Goal: Task Accomplishment & Management: Manage account settings

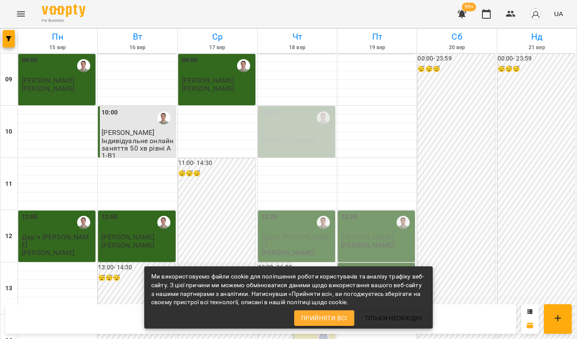
click at [26, 6] on button "Menu" at bounding box center [20, 13] width 21 height 21
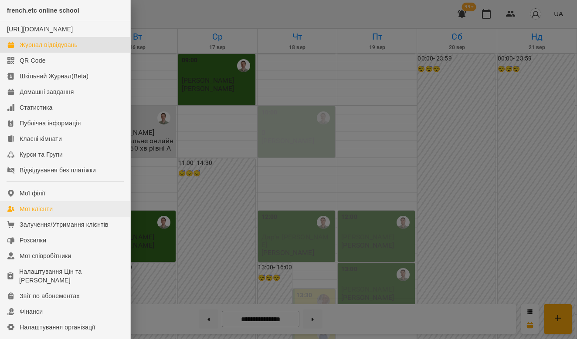
click at [45, 213] on div "Мої клієнти" at bounding box center [36, 209] width 33 height 9
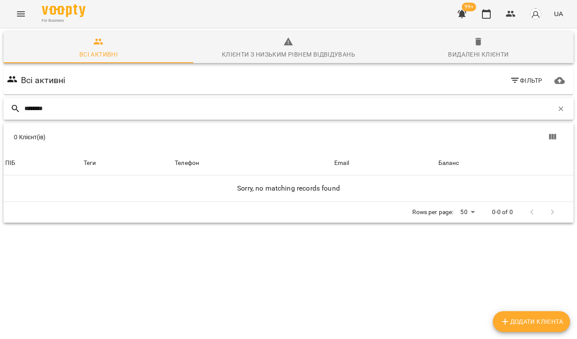
click at [67, 105] on input "********" at bounding box center [288, 109] width 529 height 14
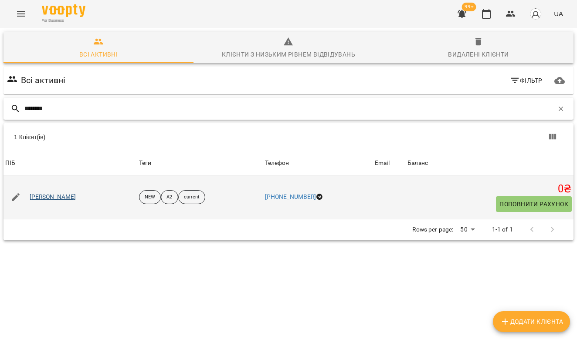
type input "********"
click at [58, 200] on link "[PERSON_NAME]" at bounding box center [53, 197] width 47 height 9
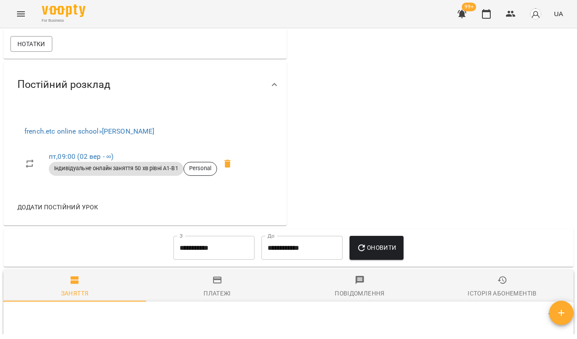
scroll to position [482, 0]
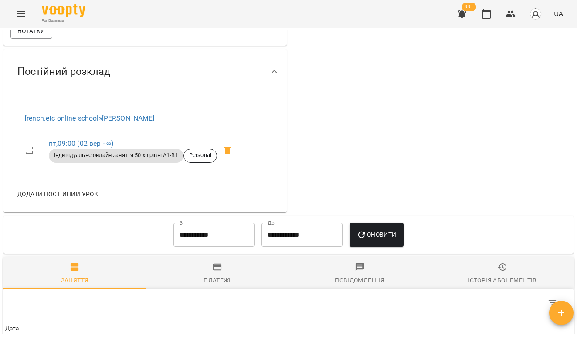
click at [277, 77] on icon at bounding box center [274, 72] width 10 height 10
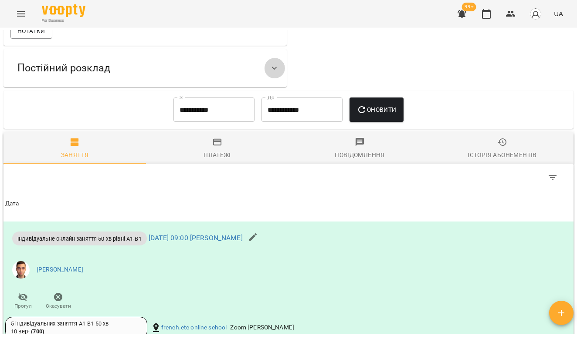
click at [277, 74] on icon at bounding box center [274, 68] width 10 height 10
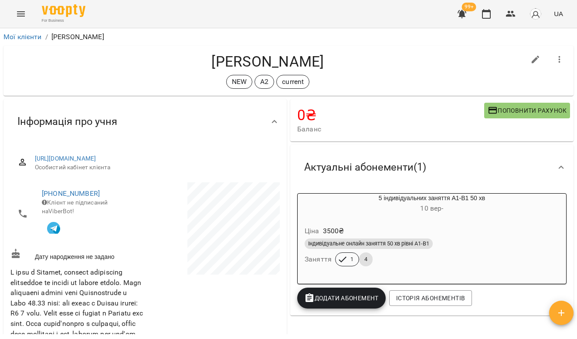
scroll to position [53, 0]
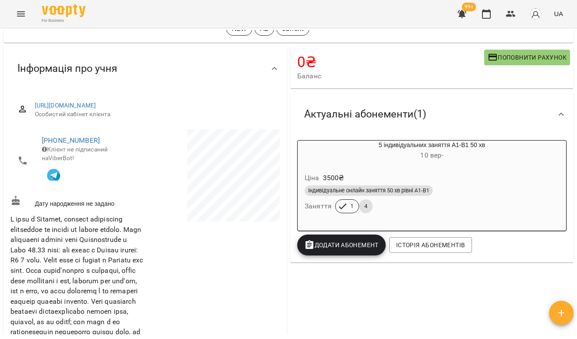
click at [420, 142] on div "5 індивідуальних заняття А1-В1 50 хв [DATE] -" at bounding box center [432, 151] width 268 height 21
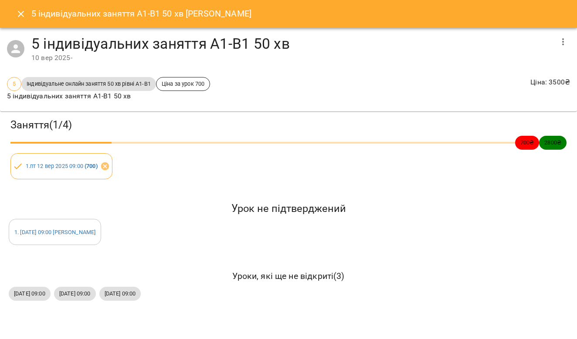
click at [16, 10] on icon "Close" at bounding box center [21, 14] width 10 height 10
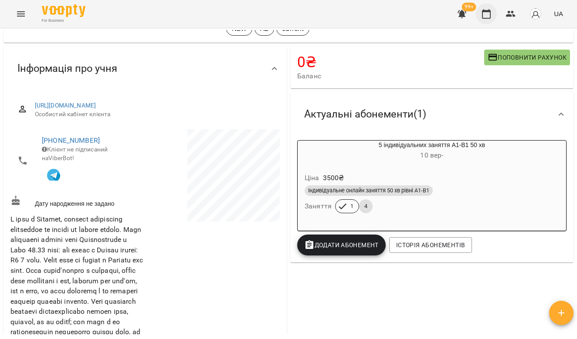
click at [487, 14] on icon "button" at bounding box center [486, 14] width 10 height 10
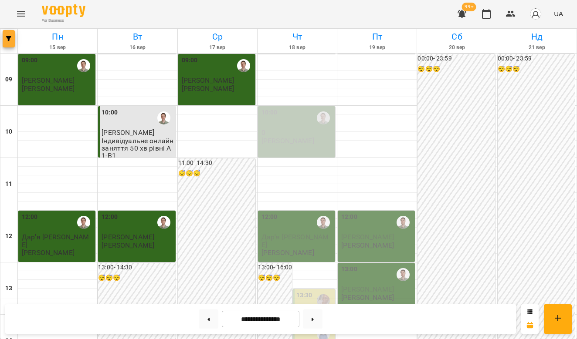
click at [10, 38] on icon "button" at bounding box center [8, 38] width 5 height 5
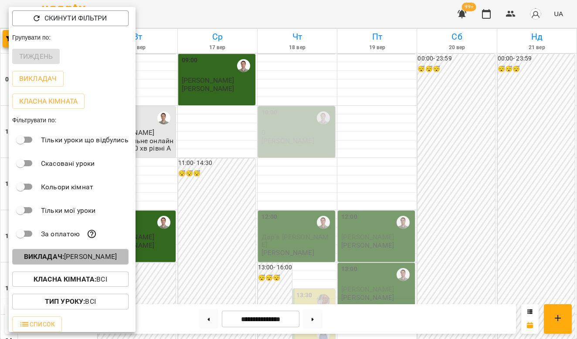
click at [71, 262] on p "Викладач : [PERSON_NAME]" at bounding box center [70, 257] width 93 height 10
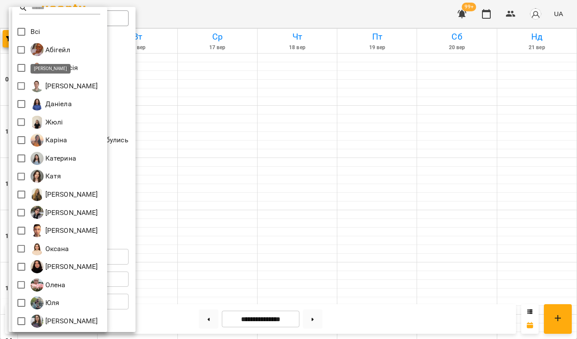
scroll to position [7, 0]
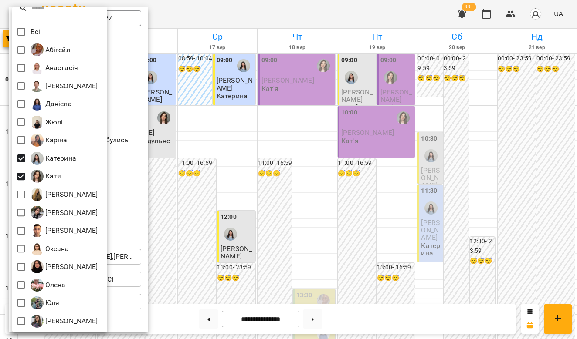
click at [159, 168] on div at bounding box center [288, 169] width 577 height 339
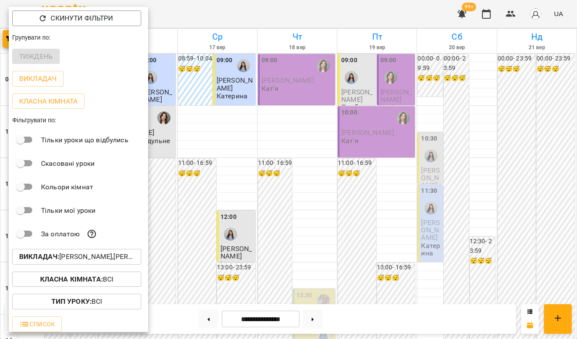
click at [404, 179] on div at bounding box center [288, 169] width 577 height 339
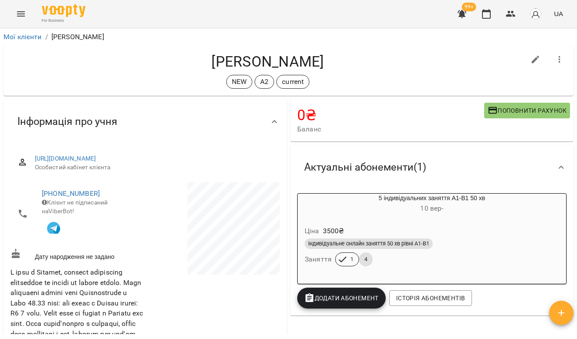
click at [24, 17] on icon "Menu" at bounding box center [21, 14] width 10 height 10
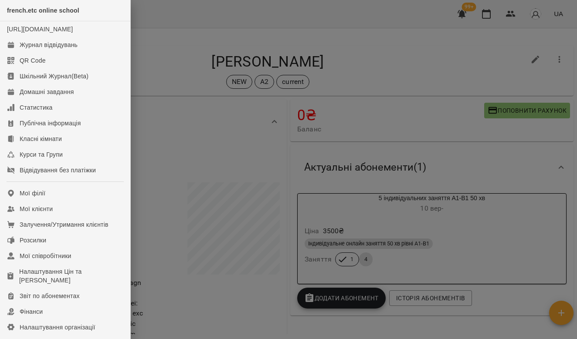
click at [490, 15] on div at bounding box center [288, 169] width 577 height 339
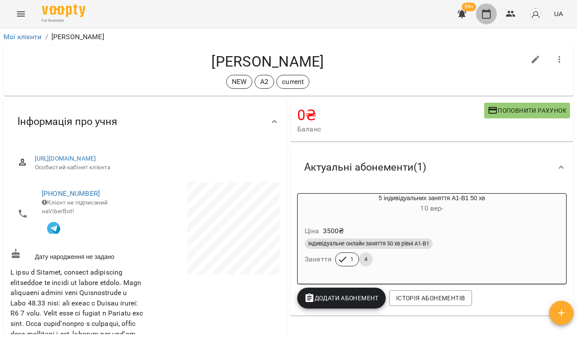
click at [490, 15] on icon "button" at bounding box center [486, 14] width 10 height 10
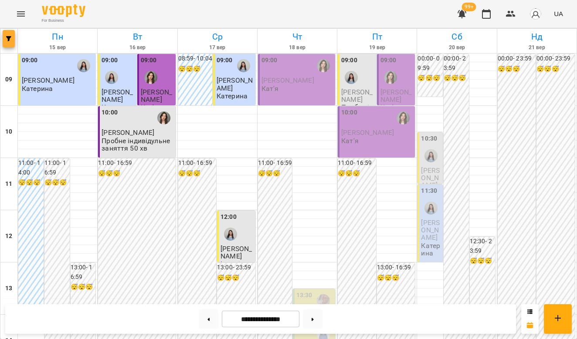
click at [7, 45] on button "button" at bounding box center [9, 38] width 12 height 17
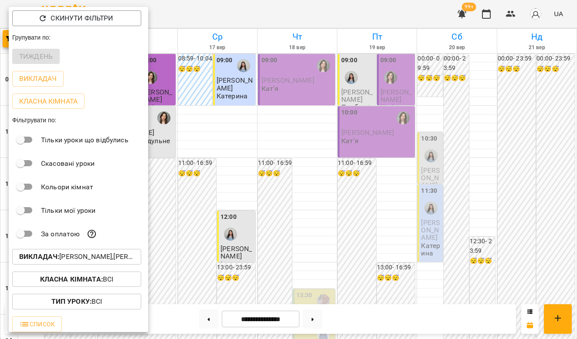
click at [298, 196] on div at bounding box center [288, 169] width 577 height 339
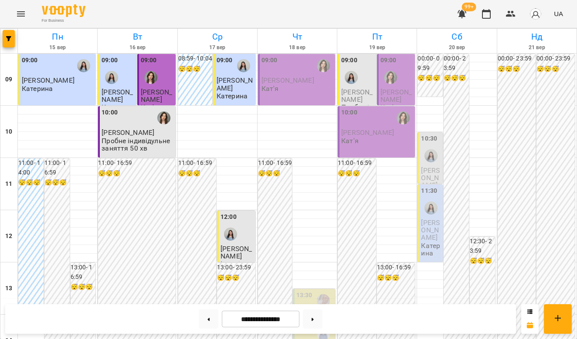
click at [361, 73] on div at bounding box center [351, 78] width 20 height 20
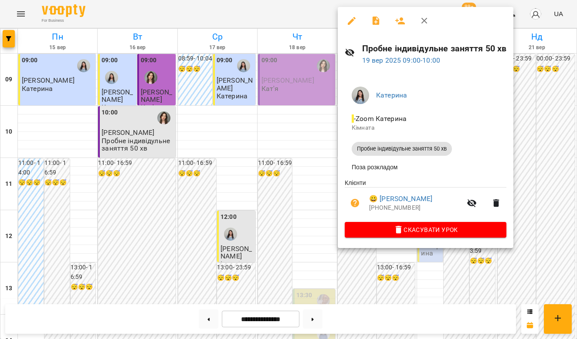
click at [304, 121] on div at bounding box center [288, 169] width 577 height 339
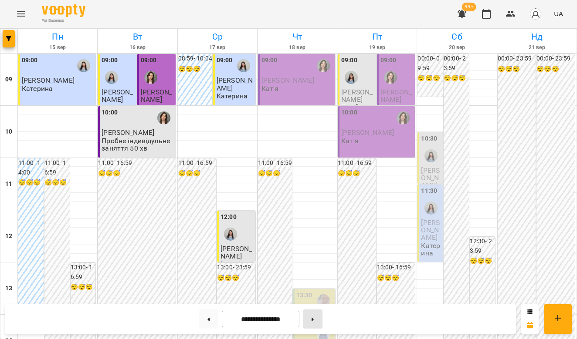
click at [320, 314] on button at bounding box center [313, 319] width 20 height 19
type input "**********"
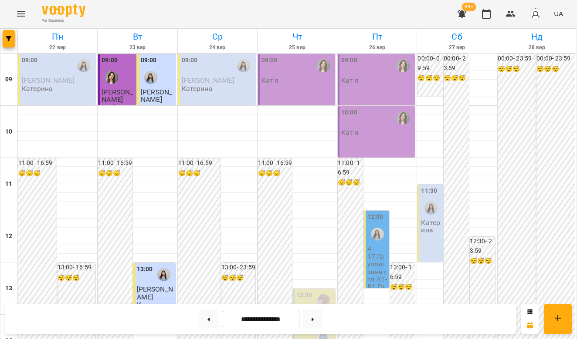
click at [304, 76] on div "09:00" at bounding box center [297, 66] width 72 height 21
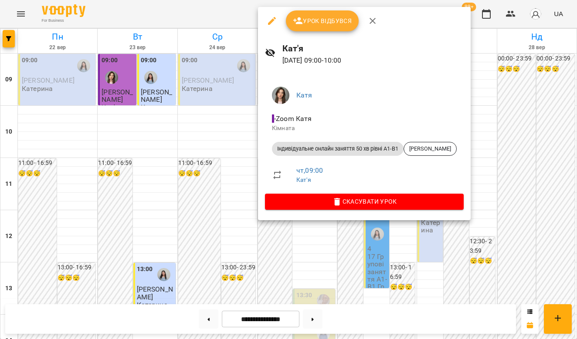
click at [210, 101] on div at bounding box center [288, 169] width 577 height 339
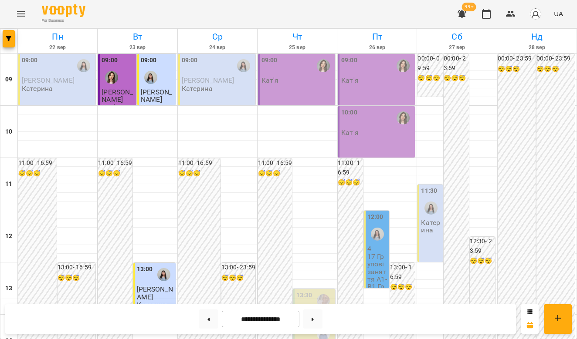
click at [216, 88] on div "09:00 [PERSON_NAME] [PERSON_NAME]" at bounding box center [218, 74] width 72 height 37
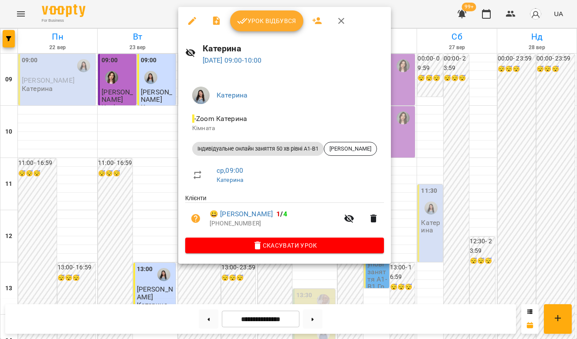
click at [100, 109] on div at bounding box center [288, 169] width 577 height 339
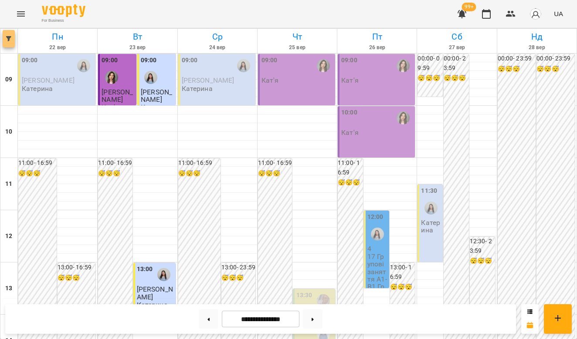
click at [11, 33] on button "button" at bounding box center [9, 38] width 12 height 17
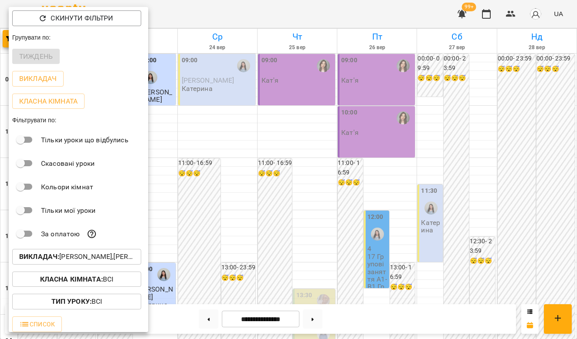
click at [70, 255] on p "Викладач : [PERSON_NAME],[PERSON_NAME]" at bounding box center [76, 257] width 115 height 10
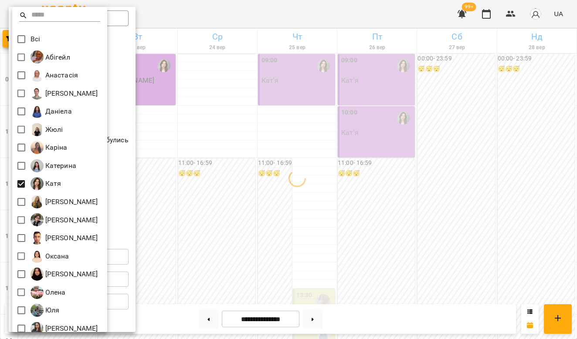
click at [162, 186] on div at bounding box center [288, 169] width 577 height 339
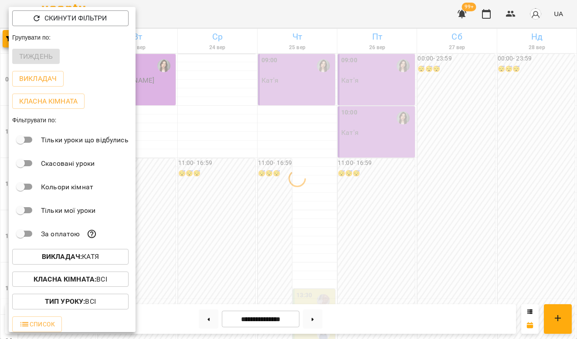
click at [228, 177] on div at bounding box center [288, 169] width 577 height 339
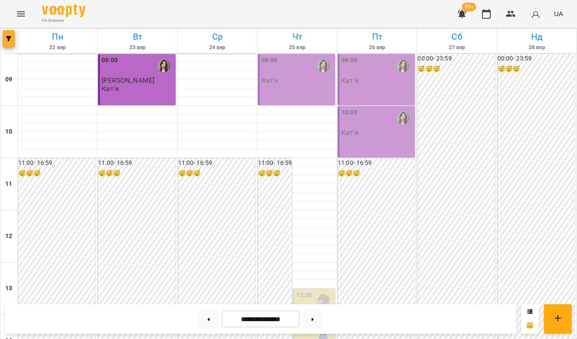
click at [12, 38] on span "button" at bounding box center [9, 38] width 12 height 5
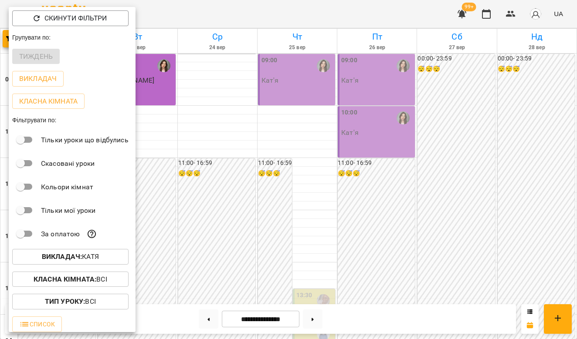
click at [55, 261] on b "Викладач :" at bounding box center [62, 257] width 40 height 8
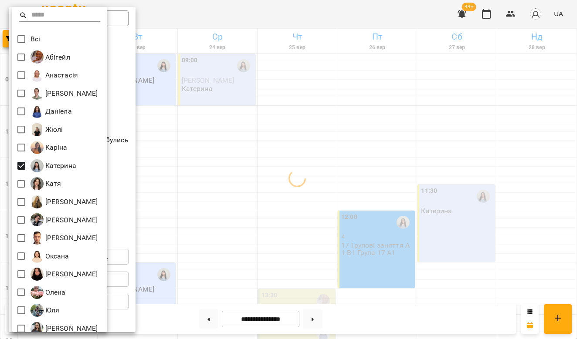
click at [238, 167] on div at bounding box center [288, 169] width 577 height 339
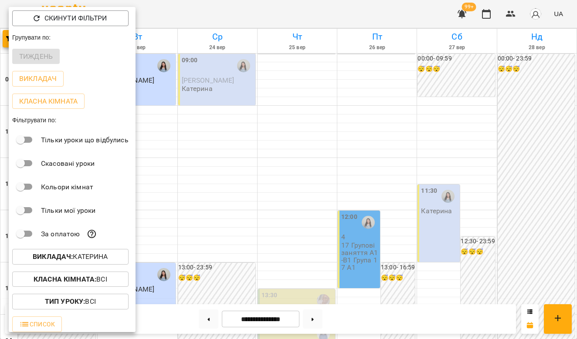
click at [248, 167] on div at bounding box center [288, 169] width 577 height 339
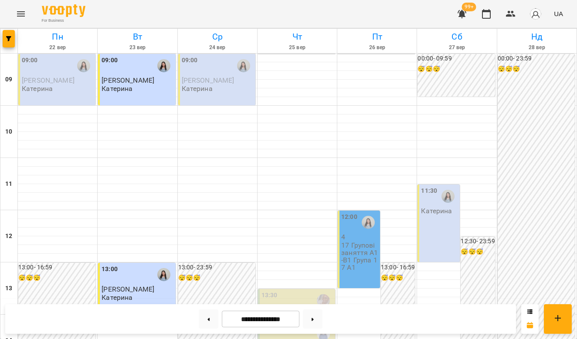
click at [462, 81] on div "00:00 - 09:59 😴😴😴" at bounding box center [455, 75] width 77 height 43
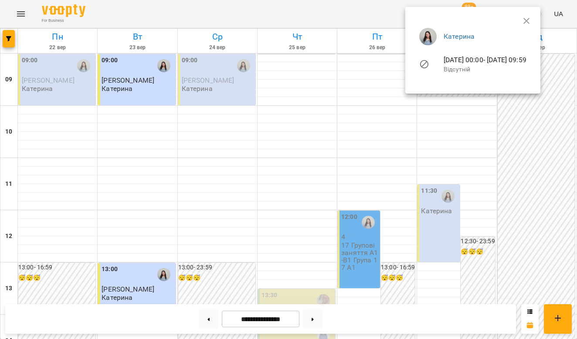
click at [446, 110] on div at bounding box center [288, 169] width 577 height 339
